Goal: Use online tool/utility: Utilize a website feature to perform a specific function

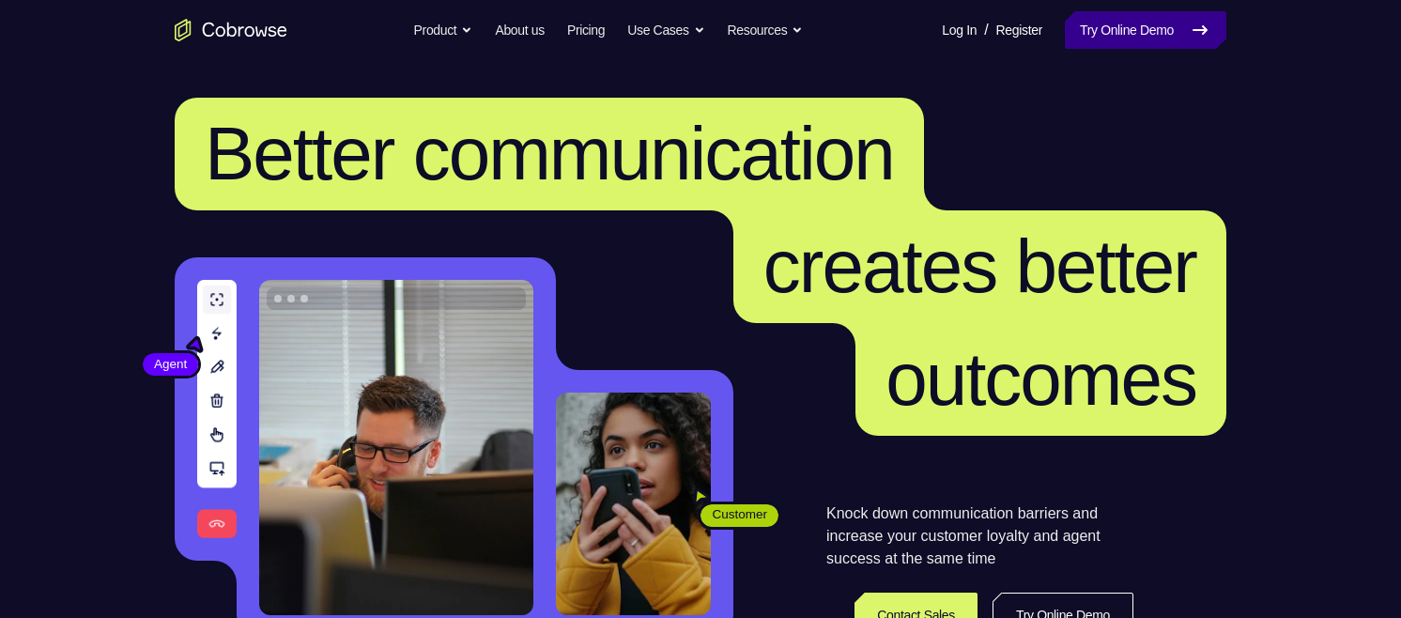
click at [1130, 41] on link "Try Online Demo" at bounding box center [1145, 30] width 161 height 38
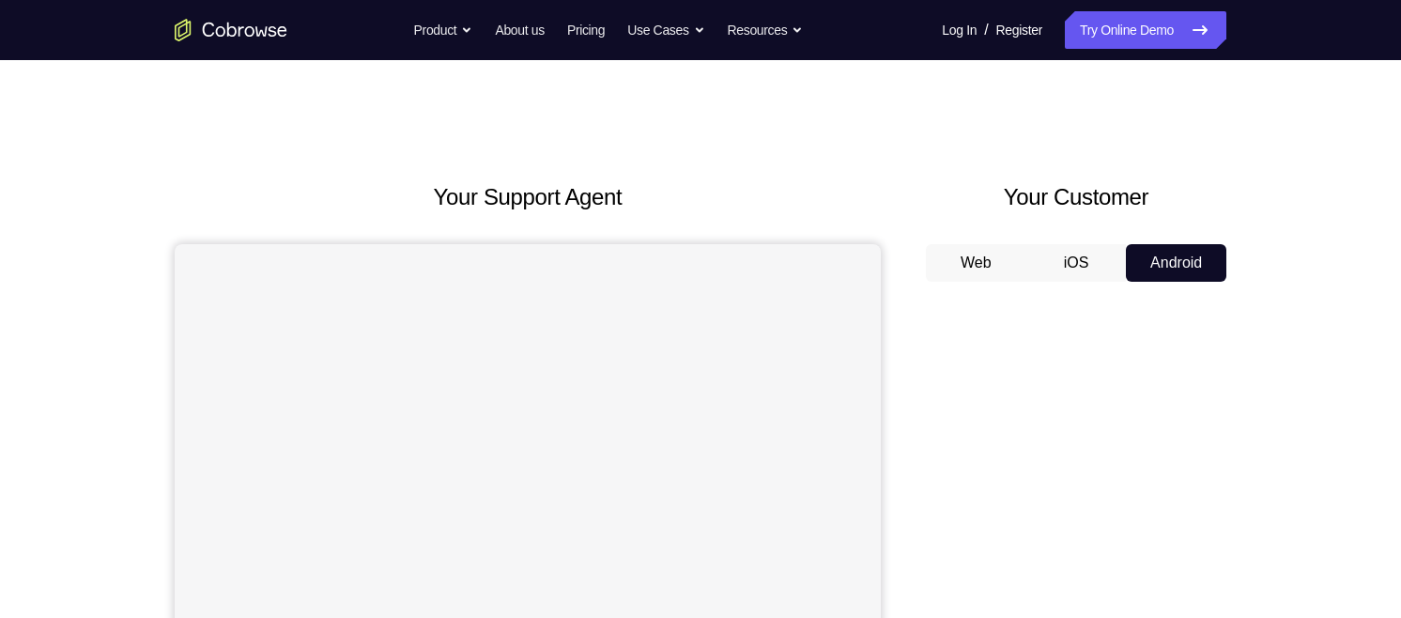
scroll to position [295, 0]
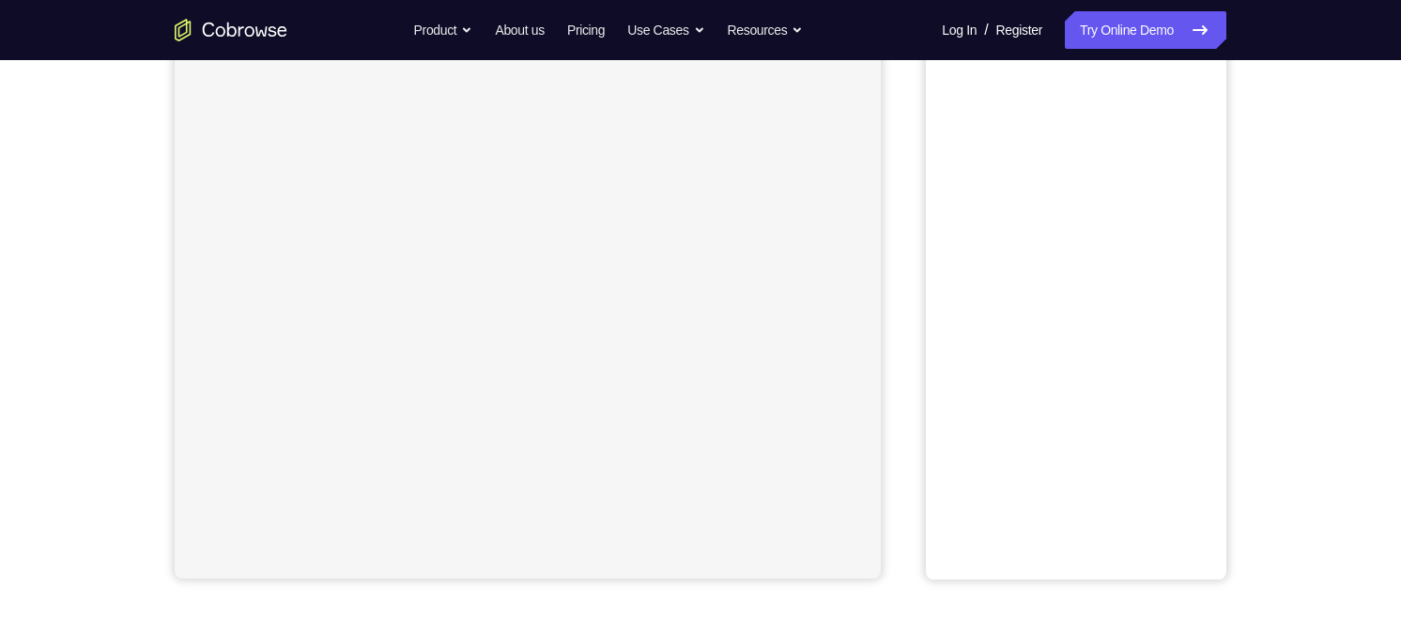
drag, startPoint x: 0, startPoint y: 0, endPoint x: 911, endPoint y: 135, distance: 920.7
click at [911, 135] on div "Your Support Agent Your Customer Web iOS Android" at bounding box center [701, 232] width 1052 height 694
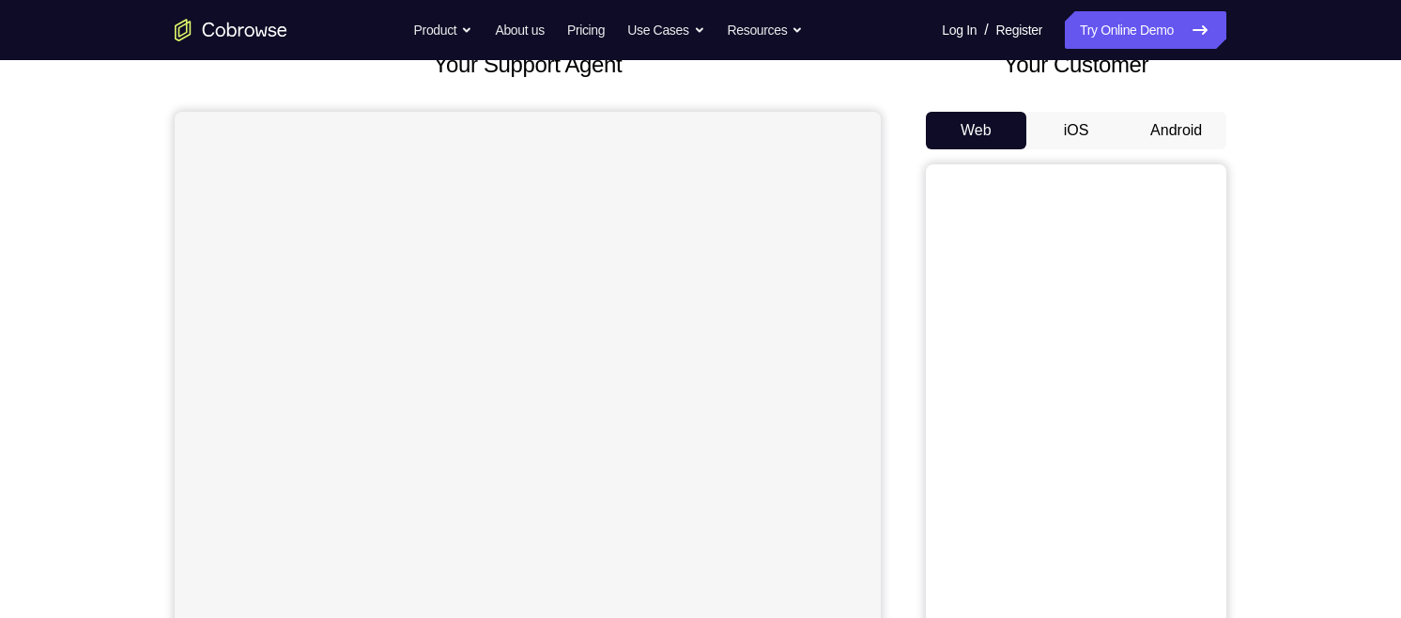
scroll to position [130, 0]
click at [1190, 122] on button "Android" at bounding box center [1176, 134] width 100 height 38
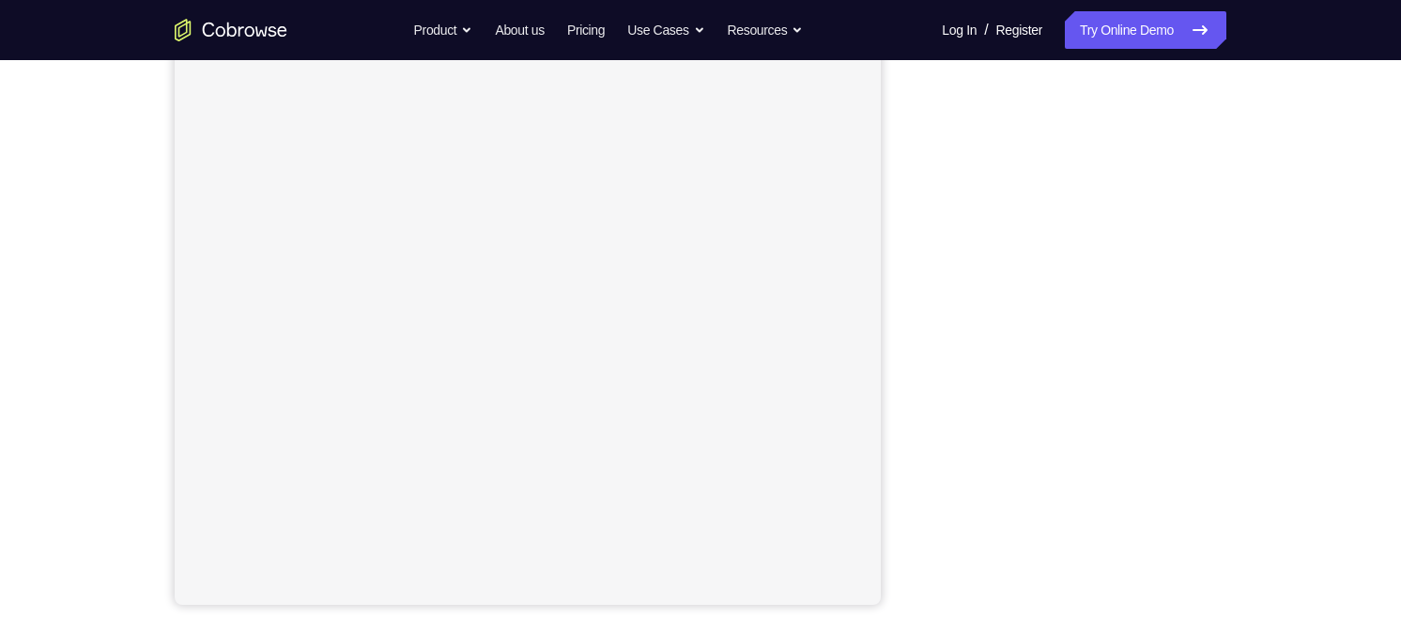
scroll to position [268, 0]
